Goal: Task Accomplishment & Management: Manage account settings

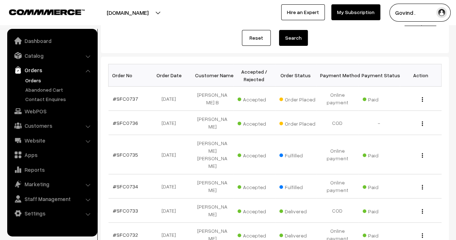
scroll to position [90, 0]
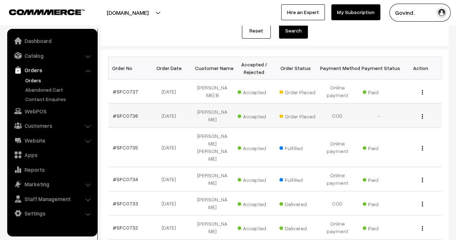
click at [422, 116] on img "button" at bounding box center [422, 116] width 1 height 5
click at [391, 124] on link "View" at bounding box center [390, 127] width 61 height 16
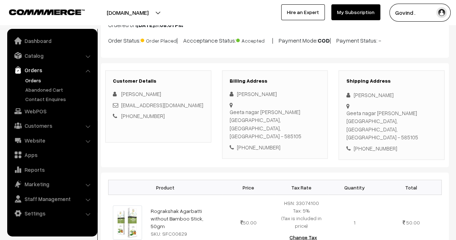
scroll to position [54, 0]
click at [456, 123] on html "Thank you for showing interest. Our team will call you shortly. Close [DOMAIN_N…" at bounding box center [228, 66] width 456 height 240
click at [355, 94] on div "[PERSON_NAME]" at bounding box center [391, 94] width 91 height 8
drag, startPoint x: 353, startPoint y: 93, endPoint x: 397, endPoint y: 95, distance: 44.4
click at [397, 95] on div "[PERSON_NAME]" at bounding box center [391, 94] width 91 height 8
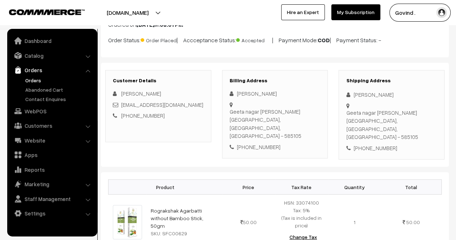
copy div "[PERSON_NAME]"
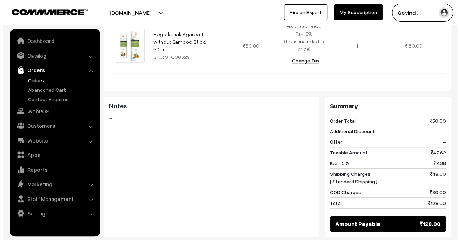
scroll to position [332, 0]
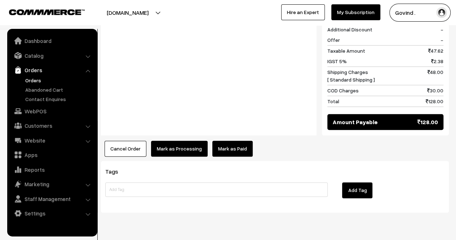
click at [173, 141] on button "Mark as Processing" at bounding box center [179, 149] width 57 height 16
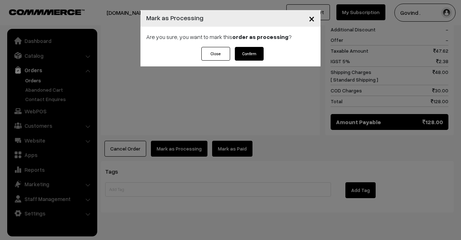
click at [245, 57] on button "Confirm" at bounding box center [249, 54] width 29 height 14
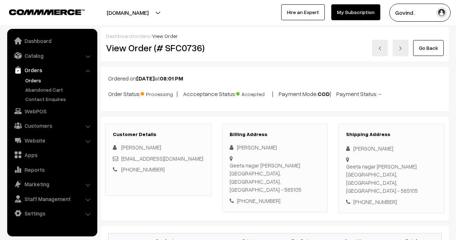
click at [456, 215] on html "Thank you for showing interest. Our team will call you shortly. Close [DOMAIN_N…" at bounding box center [228, 120] width 456 height 240
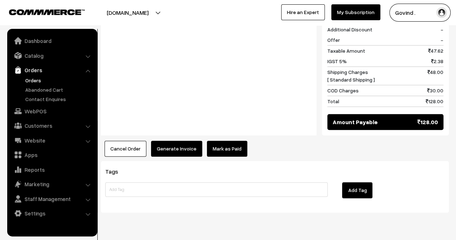
click at [179, 141] on button "Generate Invoice" at bounding box center [176, 149] width 51 height 16
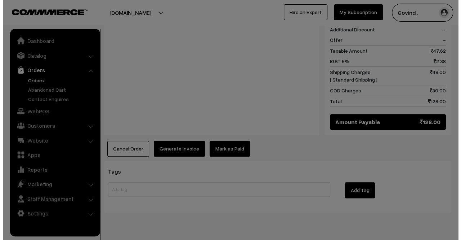
scroll to position [321, 0]
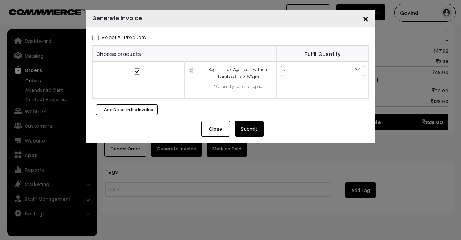
click at [92, 38] on span at bounding box center [95, 38] width 6 height 6
click at [92, 38] on input "Select All Products" at bounding box center [94, 36] width 5 height 5
checkbox input "true"
click at [247, 130] on button "Submit" at bounding box center [249, 129] width 29 height 16
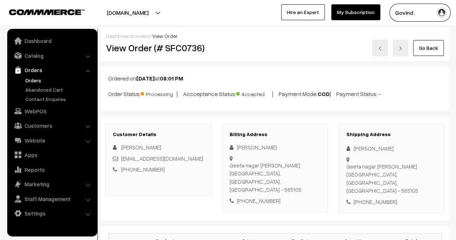
click at [426, 46] on link "Go Back" at bounding box center [428, 48] width 31 height 16
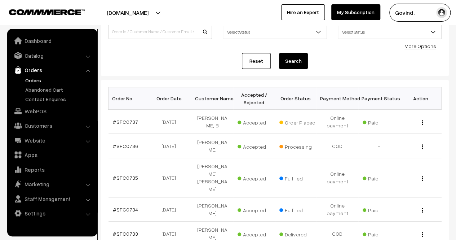
scroll to position [68, 0]
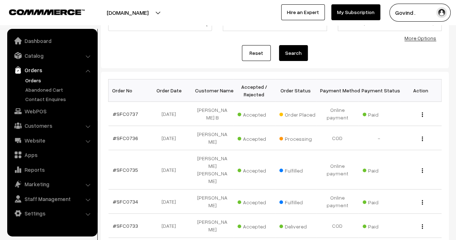
drag, startPoint x: 0, startPoint y: 0, endPoint x: 461, endPoint y: 82, distance: 468.3
click at [456, 82] on html "Thank you for showing interest. Our team will call you shortly. Close [DOMAIN_N…" at bounding box center [228, 52] width 456 height 240
click at [422, 113] on img "button" at bounding box center [422, 114] width 1 height 5
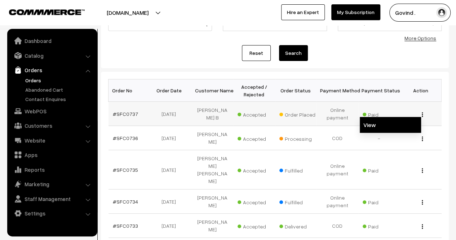
click at [391, 130] on link "View" at bounding box center [390, 125] width 61 height 16
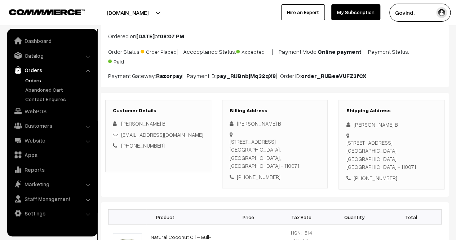
scroll to position [62, 0]
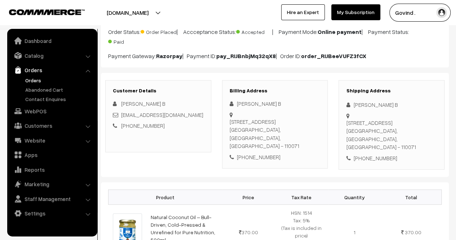
drag, startPoint x: 461, startPoint y: 56, endPoint x: 461, endPoint y: 73, distance: 17.7
click at [456, 73] on html "Thank you for showing interest. Our team will call you shortly. Close shopforco…" at bounding box center [228, 58] width 456 height 240
drag, startPoint x: 354, startPoint y: 103, endPoint x: 372, endPoint y: 103, distance: 18.4
click at [372, 103] on div "Shishir B" at bounding box center [391, 105] width 91 height 8
copy div "Shishir B"
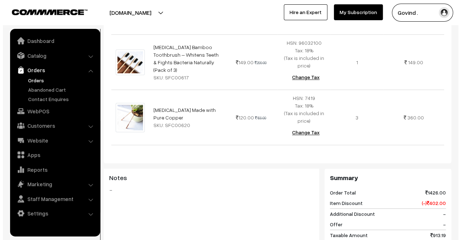
scroll to position [601, 0]
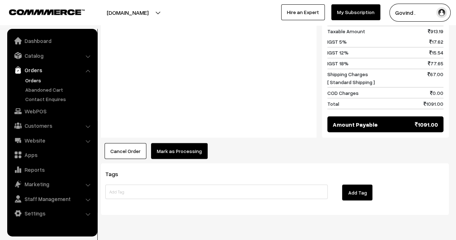
click at [194, 143] on button "Mark as Processing" at bounding box center [179, 151] width 57 height 16
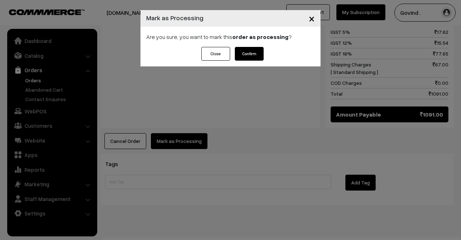
click at [256, 51] on button "Confirm" at bounding box center [249, 54] width 29 height 14
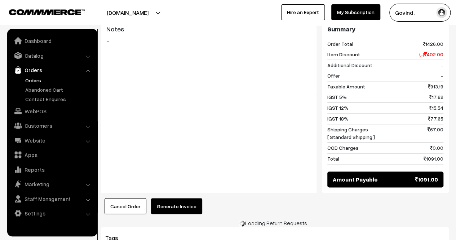
click at [186, 198] on button "Generate Invoice" at bounding box center [176, 206] width 51 height 16
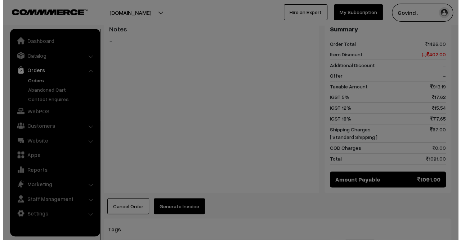
scroll to position [482, 0]
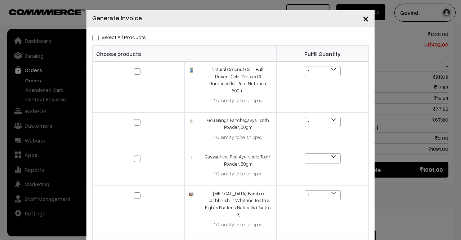
click at [93, 39] on span at bounding box center [95, 38] width 6 height 6
click at [93, 39] on input "Select All Products" at bounding box center [94, 36] width 5 height 5
checkbox input "true"
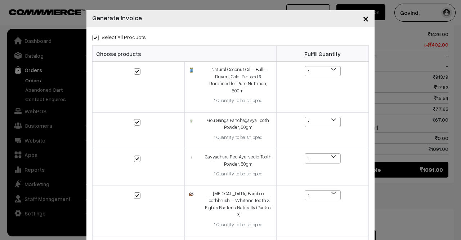
checkbox input "true"
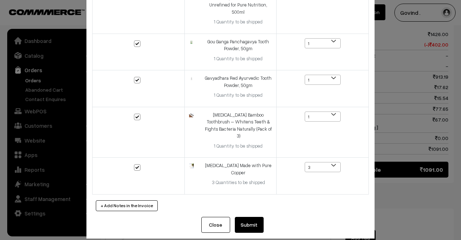
click at [251, 219] on button "Submit" at bounding box center [249, 225] width 29 height 16
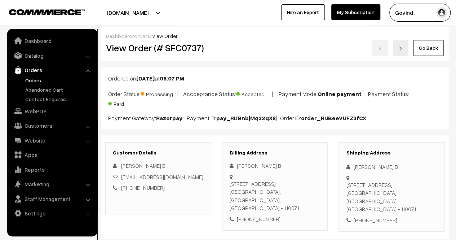
click at [427, 45] on link "Go Back" at bounding box center [428, 48] width 31 height 16
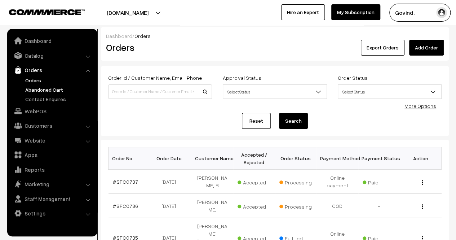
click at [49, 92] on link "Abandoned Cart" at bounding box center [58, 90] width 71 height 8
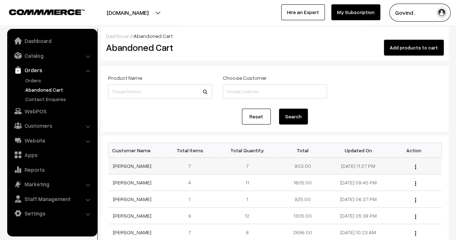
click at [417, 166] on div "View" at bounding box center [413, 166] width 47 height 8
click at [415, 168] on img "button" at bounding box center [415, 166] width 1 height 5
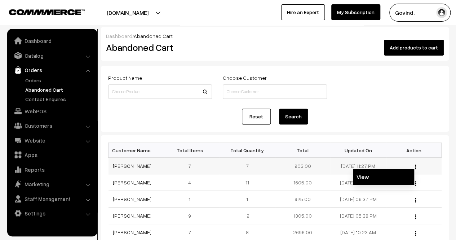
click at [391, 174] on link "View" at bounding box center [383, 177] width 61 height 16
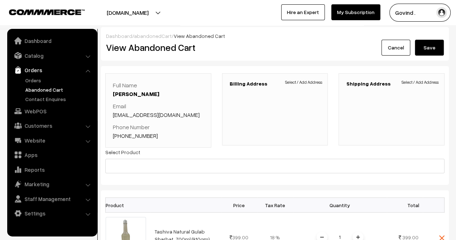
click at [393, 54] on link "Cancel" at bounding box center [395, 48] width 29 height 16
